Goal: Browse casually: Explore the website without a specific task or goal

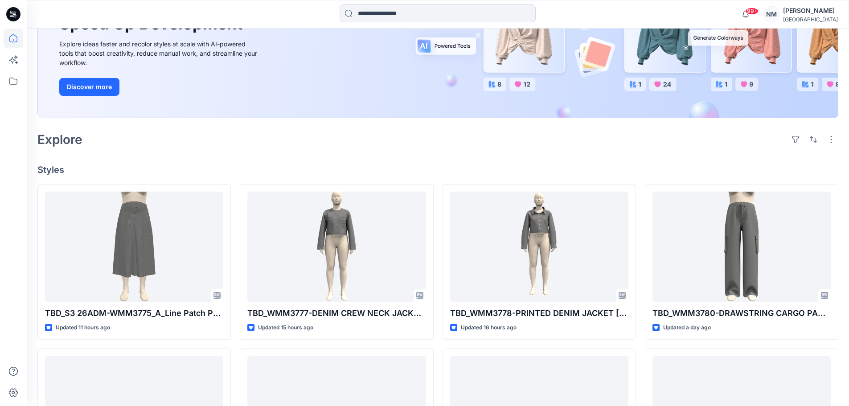
scroll to position [134, 0]
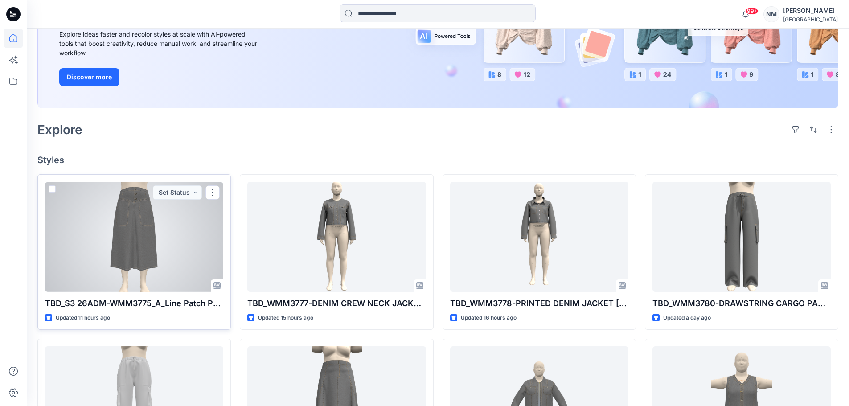
click at [145, 219] on div at bounding box center [134, 237] width 178 height 110
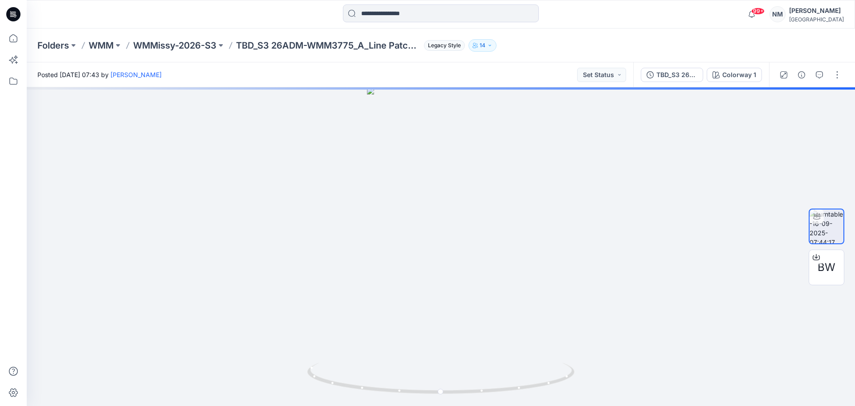
click at [493, 46] on icon "button" at bounding box center [489, 45] width 5 height 5
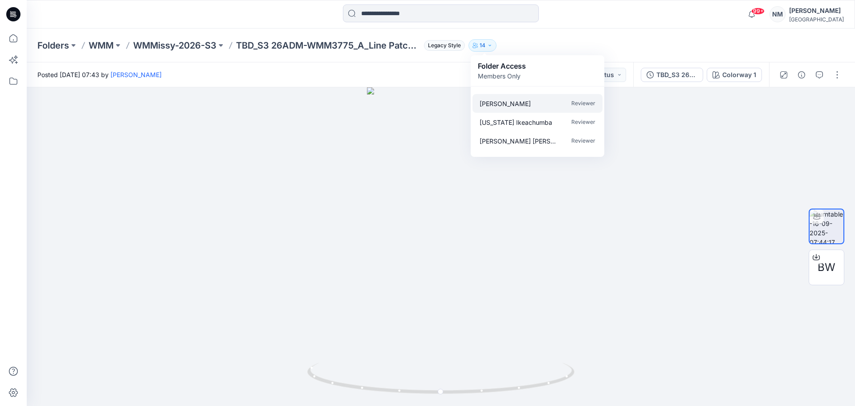
scroll to position [195, 0]
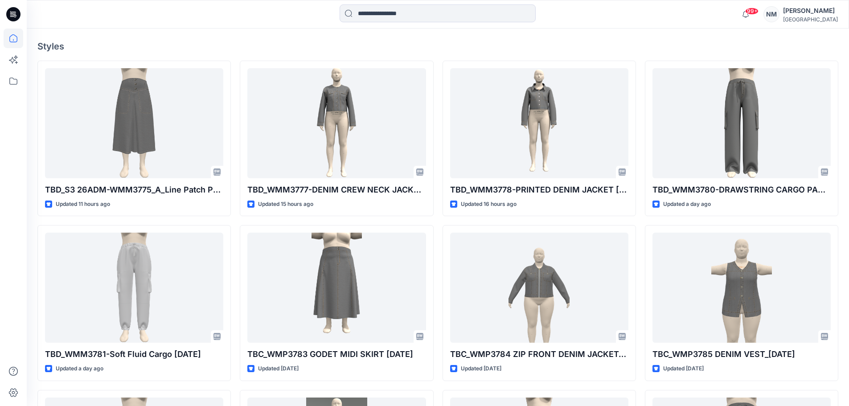
scroll to position [265, 0]
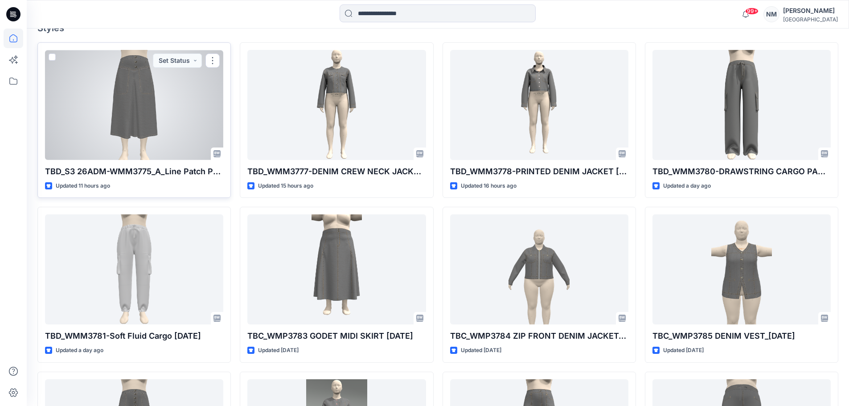
click at [145, 122] on div at bounding box center [134, 105] width 178 height 110
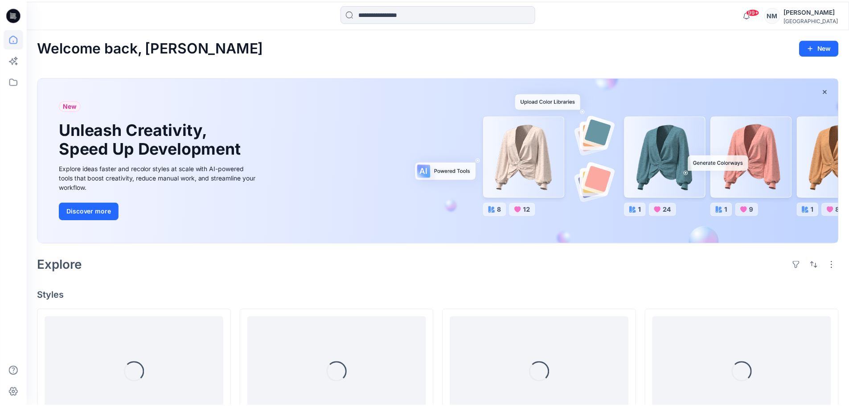
scroll to position [265, 0]
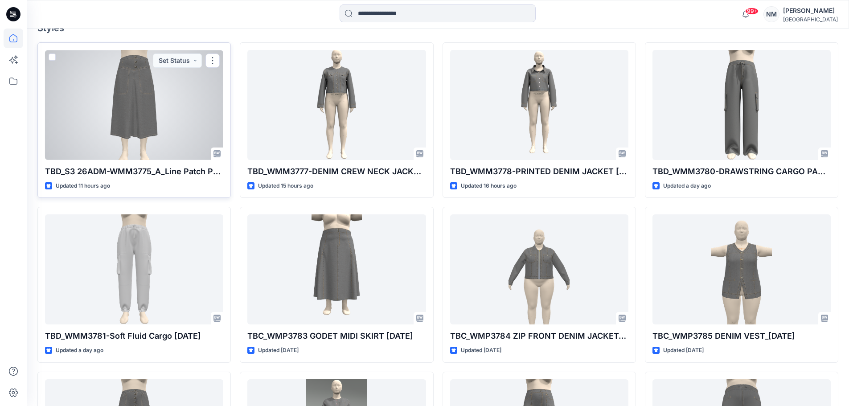
click at [150, 110] on div at bounding box center [134, 105] width 178 height 110
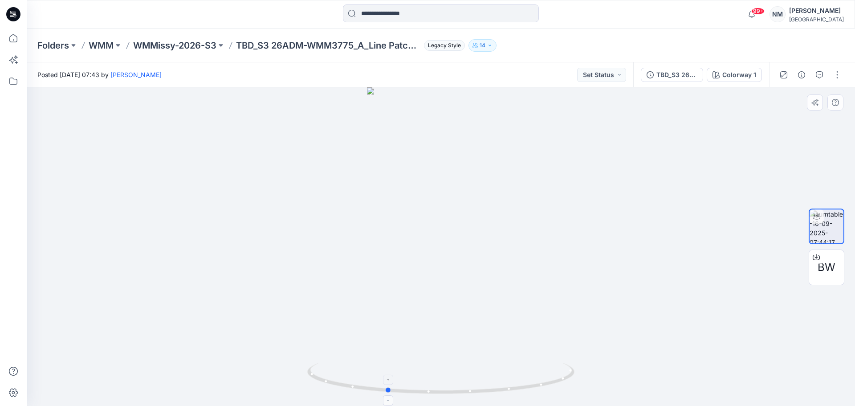
drag, startPoint x: 441, startPoint y: 395, endPoint x: 387, endPoint y: 380, distance: 56.3
click at [387, 380] on icon at bounding box center [441, 379] width 269 height 33
